Goal: Find specific page/section: Find specific page/section

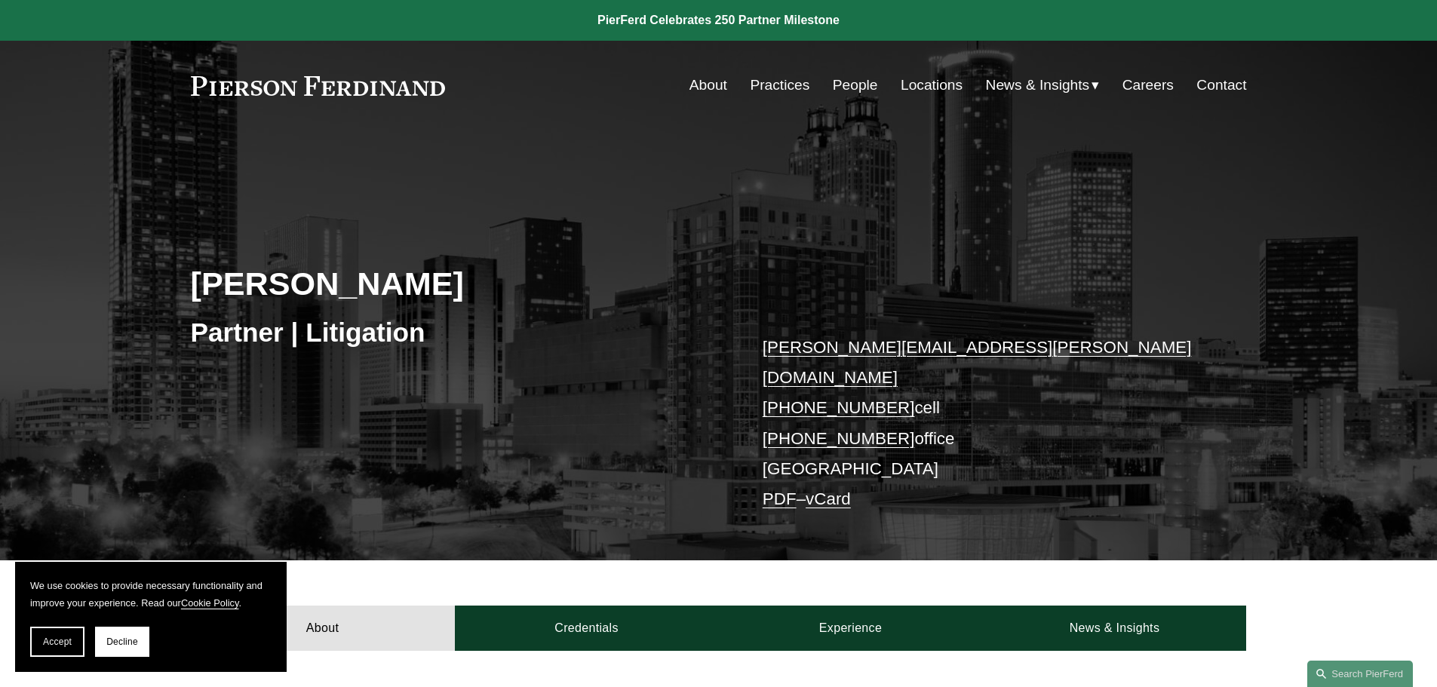
click at [849, 94] on link "People" at bounding box center [855, 85] width 45 height 29
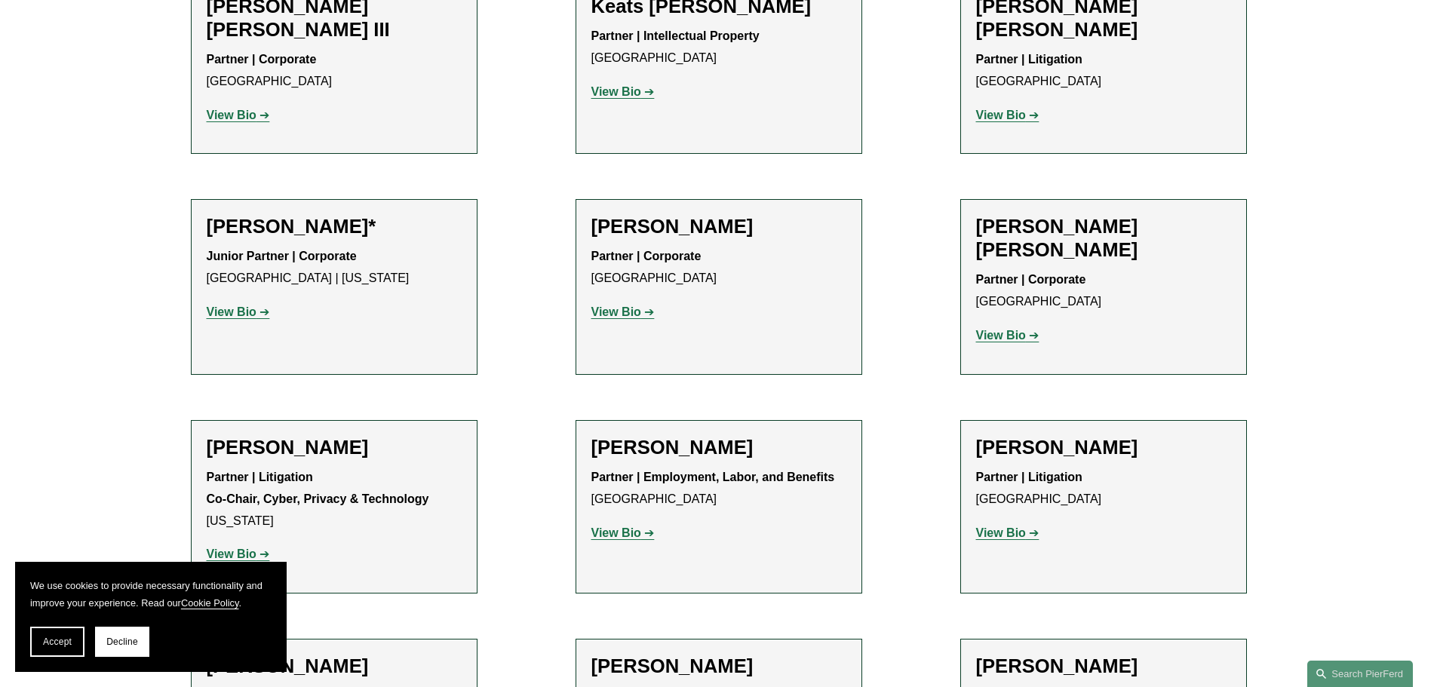
scroll to position [15408, 0]
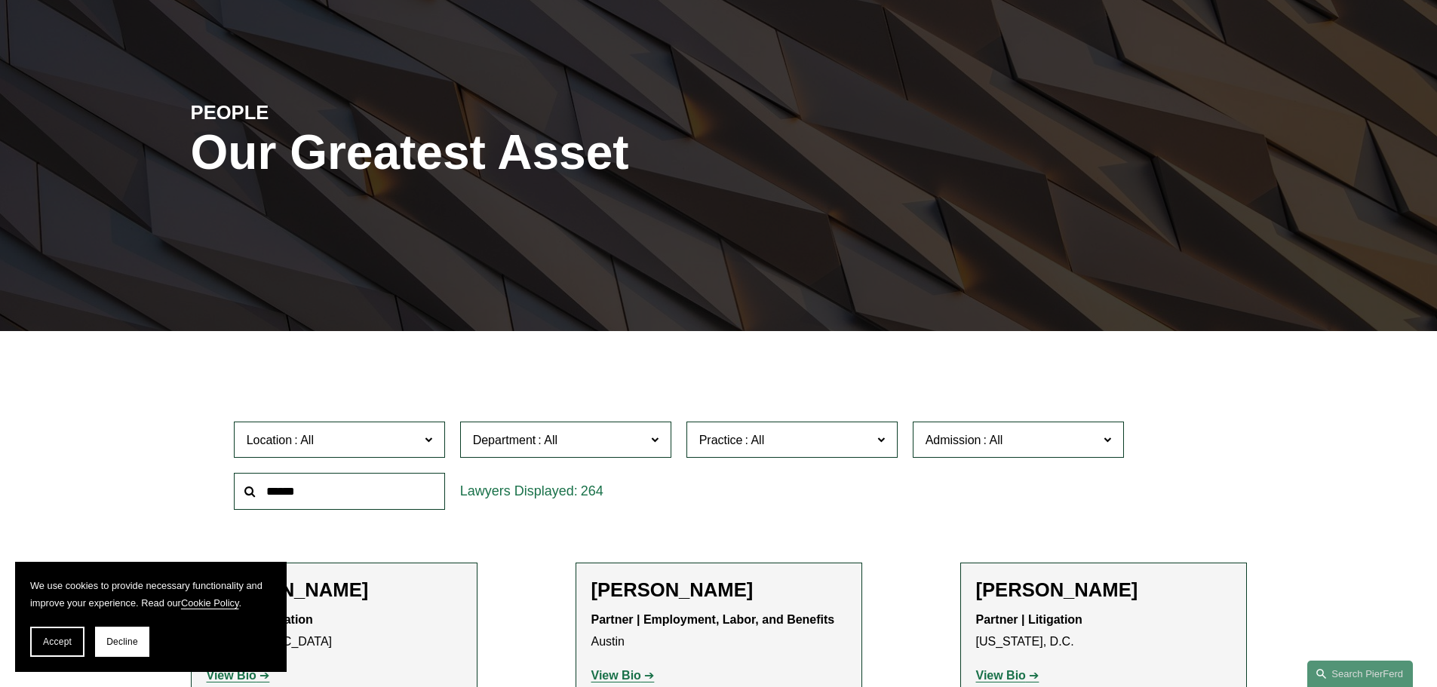
scroll to position [302, 0]
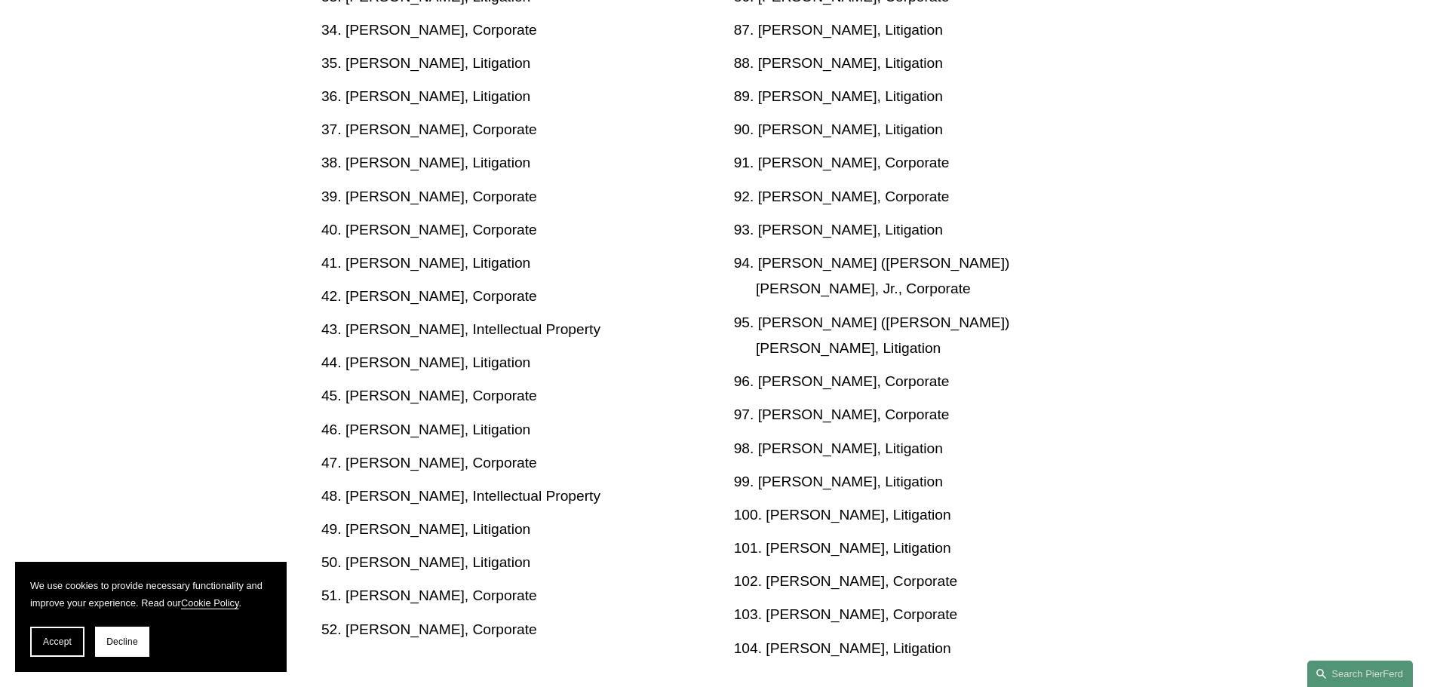
scroll to position [2717, 0]
